Goal: Find contact information: Find contact information

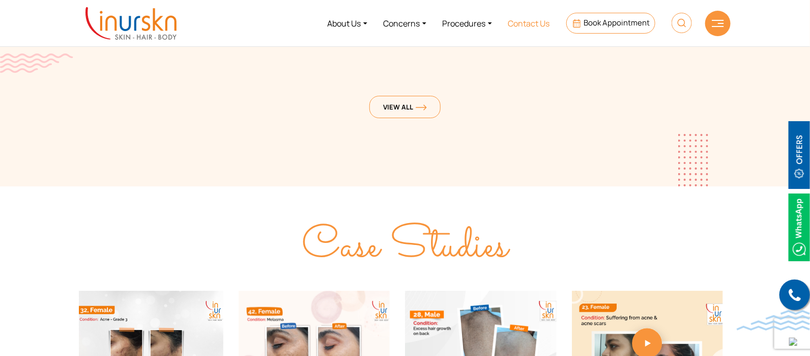
click at [540, 22] on link "Contact Us" at bounding box center [529, 23] width 58 height 38
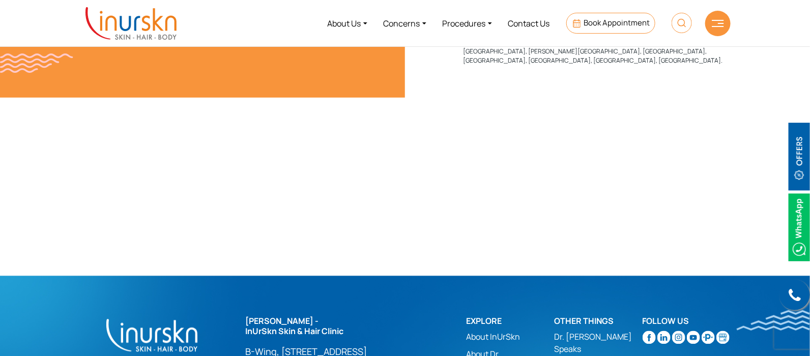
scroll to position [749, 0]
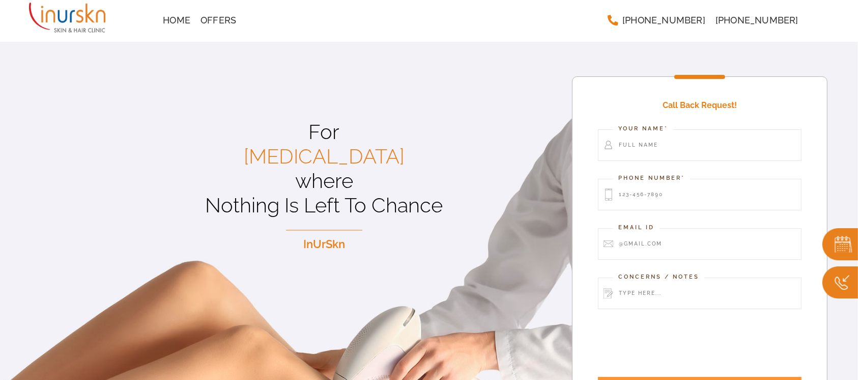
scroll to position [68, 0]
